Goal: Information Seeking & Learning: Learn about a topic

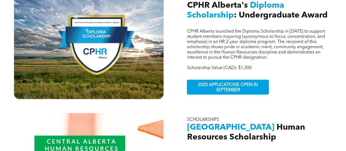
scroll to position [321, 0]
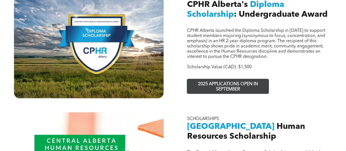
click at [238, 81] on span "2025 APPLICATIONS OPEN IN SEPTEMBER" at bounding box center [228, 87] width 80 height 16
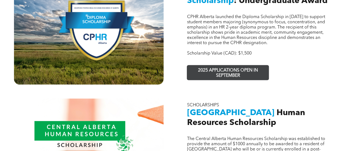
scroll to position [337, 0]
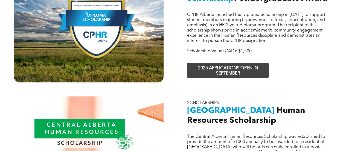
click at [230, 63] on span "2025 APPLICATIONS OPEN IN SEPTEMBER" at bounding box center [228, 71] width 80 height 16
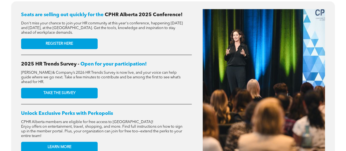
scroll to position [234, 0]
